Goal: Transaction & Acquisition: Purchase product/service

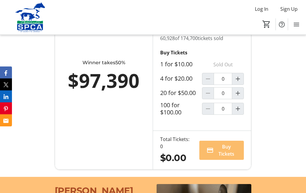
scroll to position [437, 0]
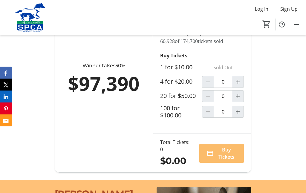
click at [238, 100] on mat-icon "Increment by one" at bounding box center [238, 96] width 7 height 7
type input "1"
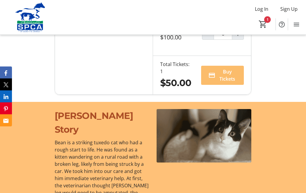
scroll to position [515, 0]
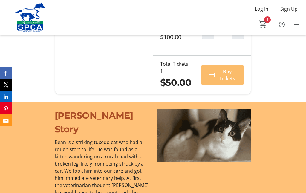
click at [231, 82] on span "Buy Tickets" at bounding box center [227, 75] width 19 height 14
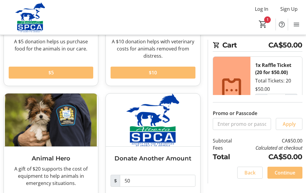
scroll to position [107, 0]
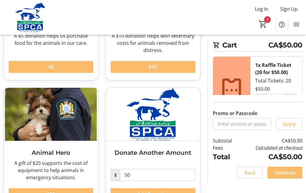
click at [288, 177] on span "Continue" at bounding box center [285, 172] width 21 height 7
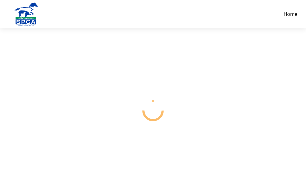
select select "CA"
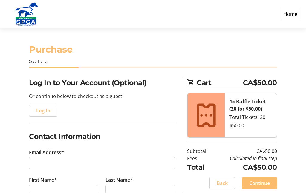
scroll to position [0, 0]
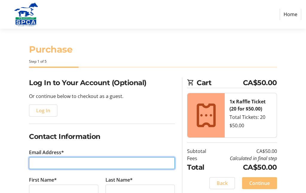
click at [44, 165] on input "Email Address*" at bounding box center [102, 163] width 146 height 12
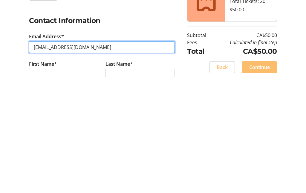
type input "[EMAIL_ADDRESS][DOMAIN_NAME]"
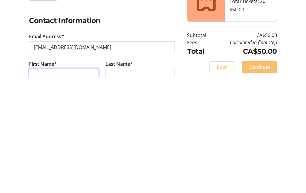
click at [48, 185] on input "First Name*" at bounding box center [63, 191] width 69 height 12
type input "[PERSON_NAME]"
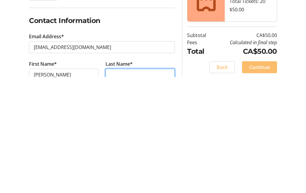
click at [123, 185] on input "Last Name*" at bounding box center [140, 191] width 69 height 12
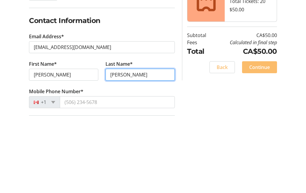
scroll to position [41, 0]
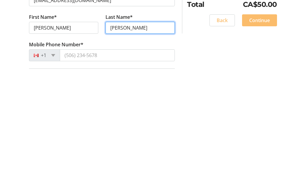
type input "[PERSON_NAME]"
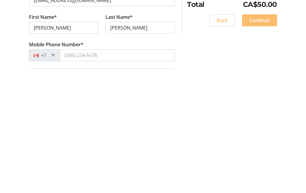
click at [86, 163] on tr-form-field "Mobile Phone Number* +1" at bounding box center [102, 177] width 146 height 28
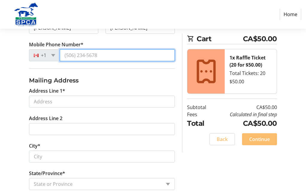
click at [72, 54] on input "Mobile Phone Number*" at bounding box center [117, 55] width 115 height 12
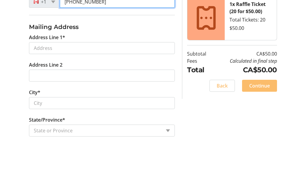
type input "[PHONE_NUMBER]"
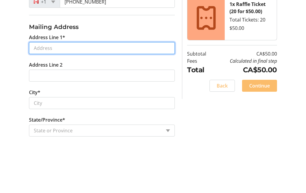
click at [42, 96] on input "Address Line 1*" at bounding box center [102, 102] width 146 height 12
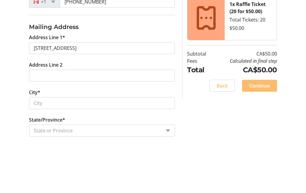
scroll to position [217, 0]
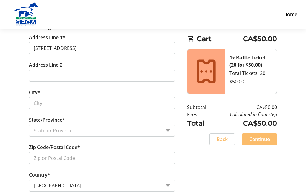
type input "[STREET_ADDRESS]"
type input "[GEOGRAPHIC_DATA]"
select select "AB"
type input "T8A 4P1"
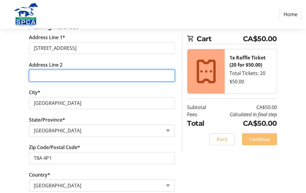
click at [44, 71] on input "Address Line 2" at bounding box center [102, 76] width 146 height 12
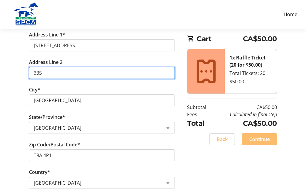
scroll to position [219, 0]
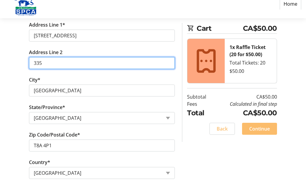
type input "335"
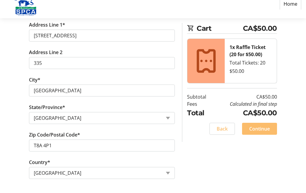
click at [80, 87] on tr-form-field "City* [GEOGRAPHIC_DATA]" at bounding box center [101, 101] width 153 height 28
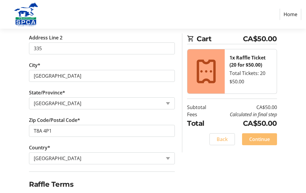
scroll to position [244, 0]
checkbox input "true"
click at [265, 141] on span "Continue" at bounding box center [260, 139] width 21 height 7
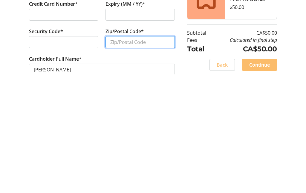
click at [123, 155] on input "Zip/Postal Code*" at bounding box center [140, 161] width 69 height 12
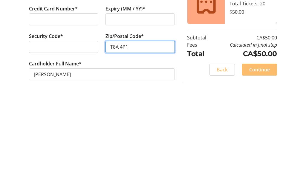
scroll to position [22, 0]
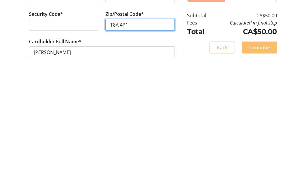
type input "T8A 4P1"
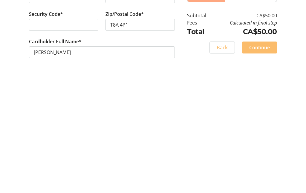
click at [263, 165] on span "Continue" at bounding box center [260, 168] width 21 height 7
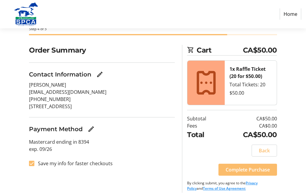
scroll to position [37, 0]
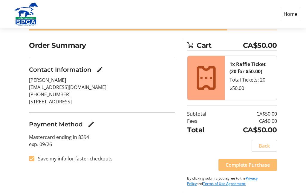
click at [162, 159] on mat-checkbox "Save my info for faster checkouts" at bounding box center [102, 159] width 146 height 7
click at [253, 168] on span at bounding box center [248, 165] width 59 height 14
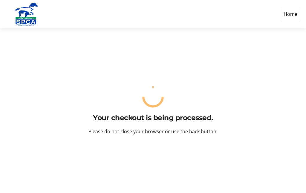
scroll to position [22, 0]
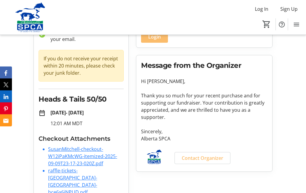
scroll to position [63, 0]
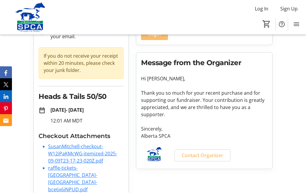
click at [86, 150] on link "SusanMitchell-checkout-W12iPaKMcWG-itemized-2025-09-09T23-17-23-020Z.pdf" at bounding box center [82, 154] width 69 height 21
